Goal: Navigation & Orientation: Find specific page/section

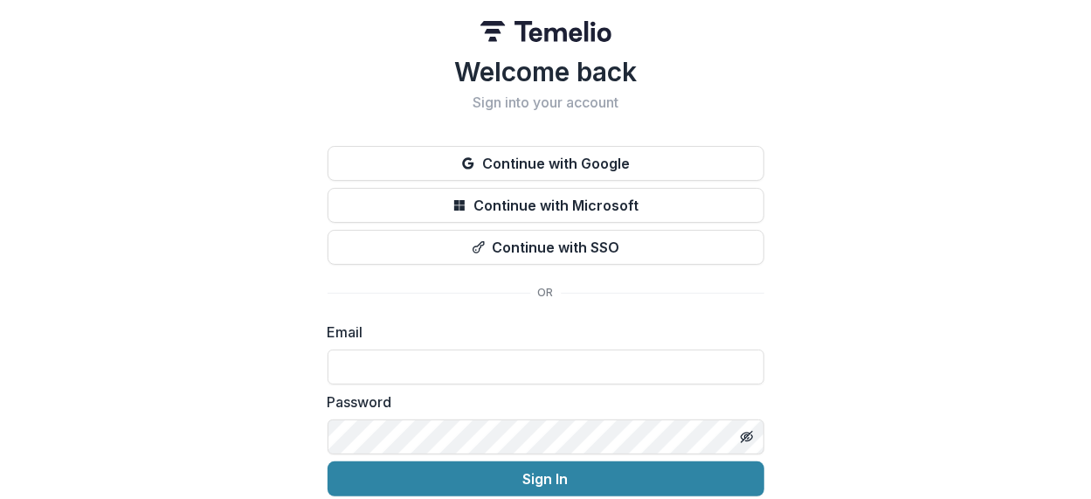
type input "**********"
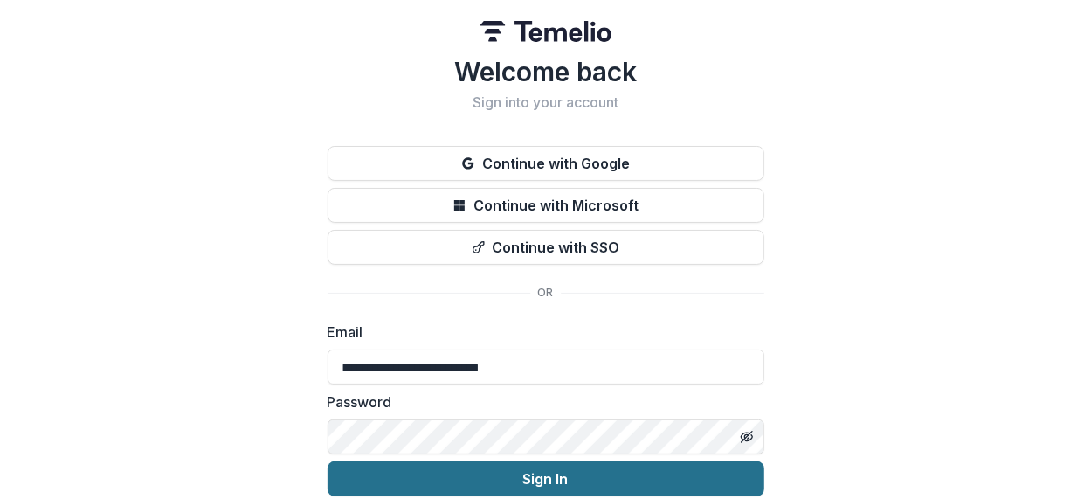
click at [515, 474] on button "Sign In" at bounding box center [546, 478] width 437 height 35
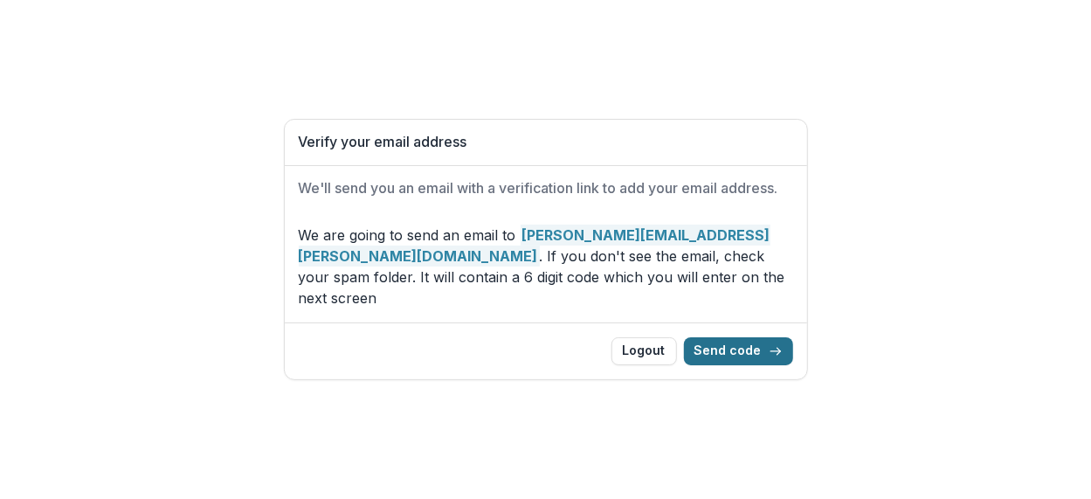
click at [716, 337] on button "Send code" at bounding box center [738, 351] width 109 height 28
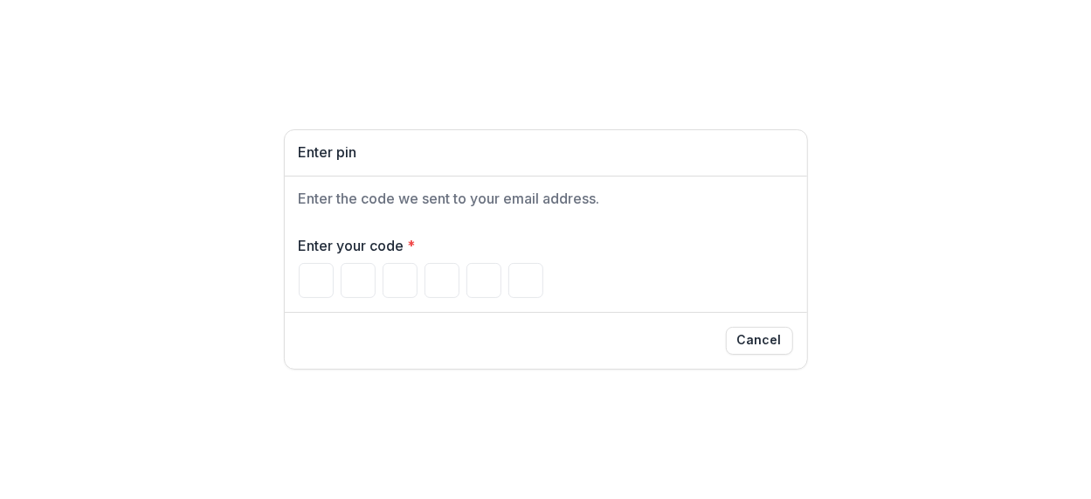
type input "*"
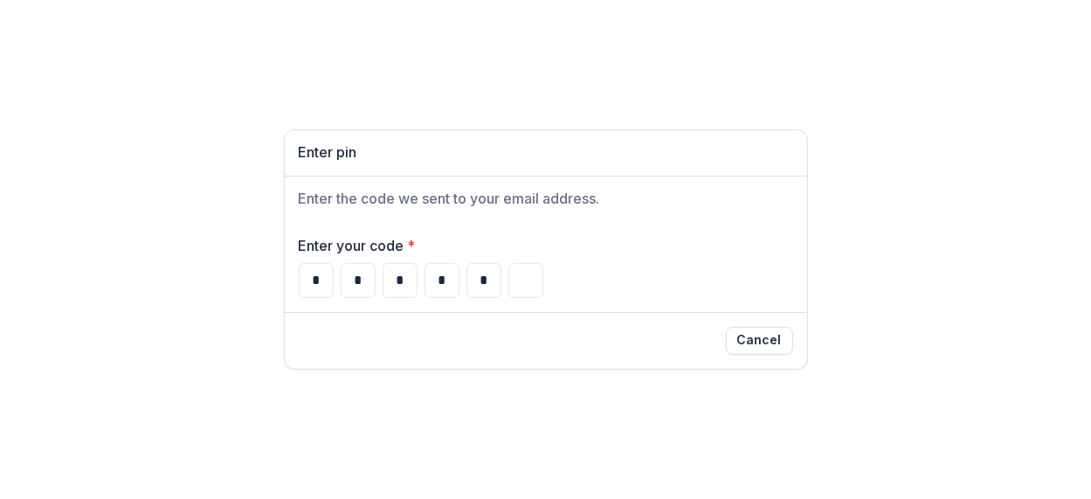
type input "*"
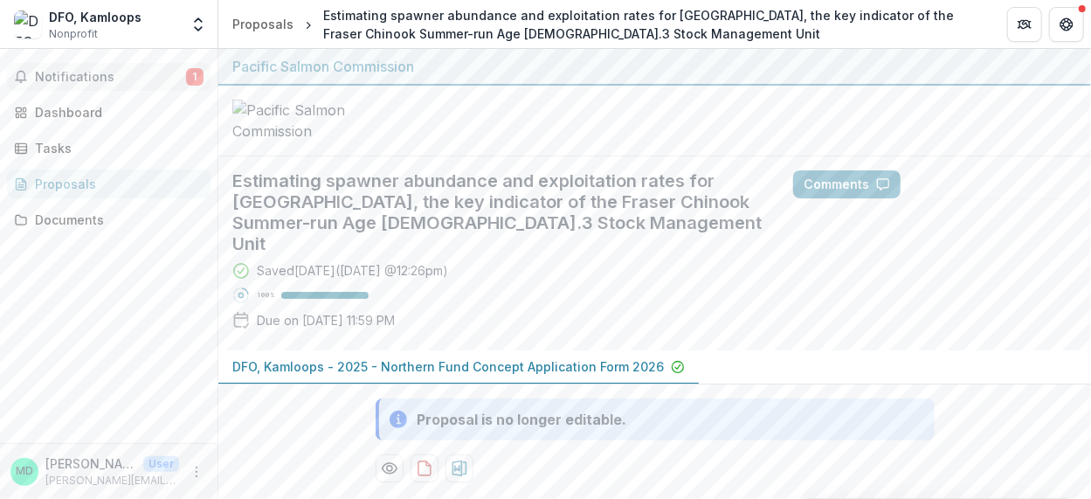
click at [52, 80] on span "Notifications" at bounding box center [110, 77] width 151 height 15
click at [61, 112] on div "Dashboard" at bounding box center [116, 112] width 162 height 18
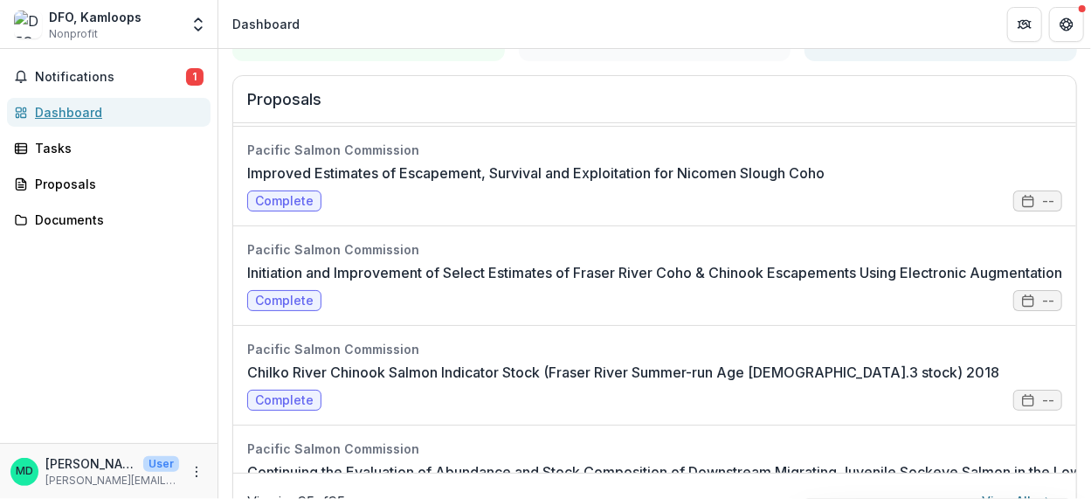
scroll to position [1890, 0]
click at [54, 183] on div "Proposals" at bounding box center [116, 184] width 162 height 18
